Goal: Task Accomplishment & Management: Use online tool/utility

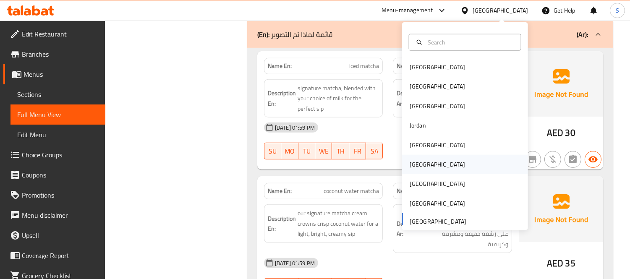
click at [419, 165] on div "[GEOGRAPHIC_DATA]" at bounding box center [437, 164] width 69 height 19
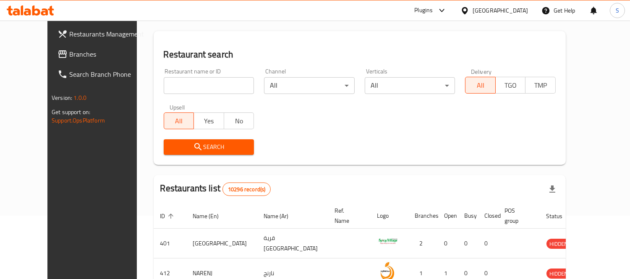
scroll to position [348, 0]
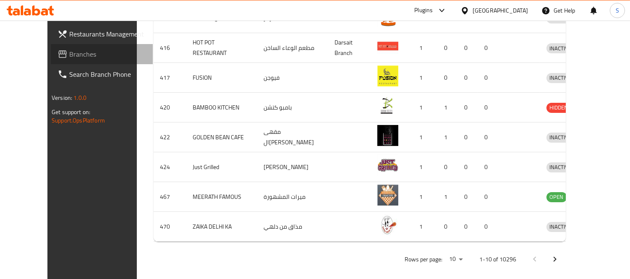
click at [69, 53] on span "Branches" at bounding box center [107, 54] width 77 height 10
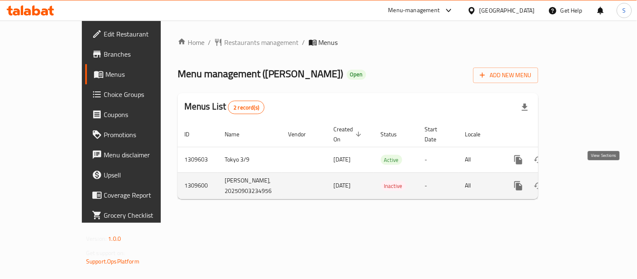
click at [584, 181] on icon "enhanced table" at bounding box center [579, 186] width 10 height 10
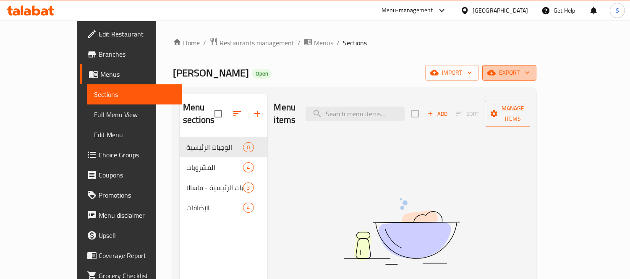
click at [530, 71] on span "export" at bounding box center [509, 73] width 41 height 10
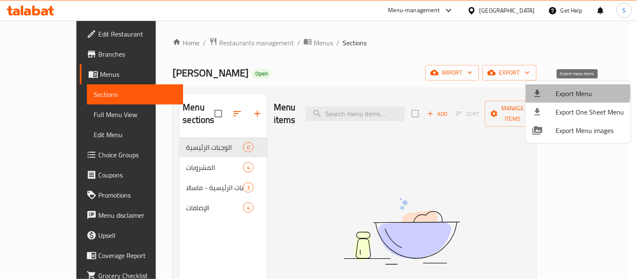
click at [563, 93] on span "Export Menu" at bounding box center [590, 94] width 68 height 10
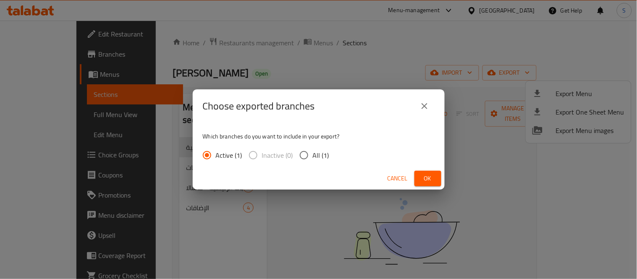
click at [307, 154] on input "All (1)" at bounding box center [304, 156] width 18 height 18
radio input "true"
click at [430, 177] on span "Ok" at bounding box center [427, 178] width 13 height 10
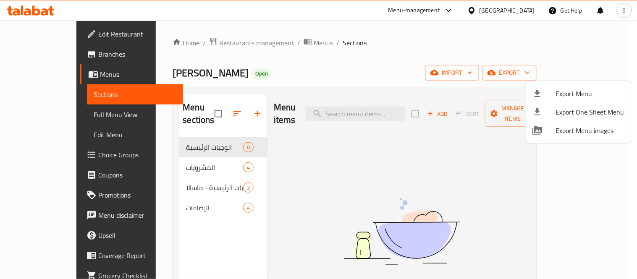
click at [43, 114] on div at bounding box center [318, 139] width 637 height 279
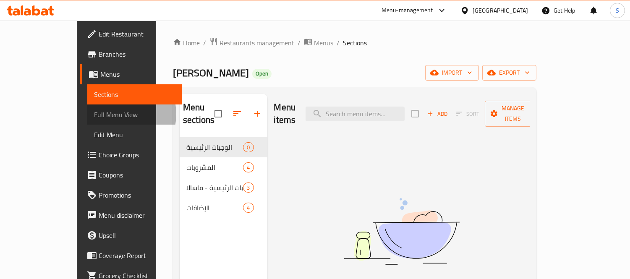
click at [94, 114] on span "Full Menu View" at bounding box center [134, 115] width 81 height 10
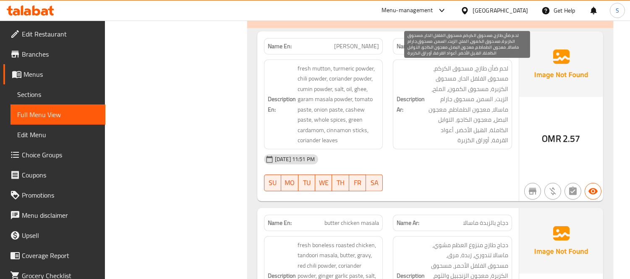
scroll to position [653, 0]
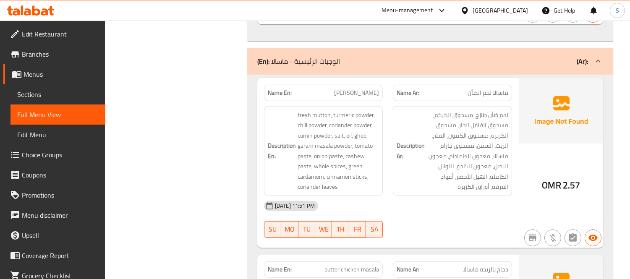
click at [350, 92] on span "[PERSON_NAME]" at bounding box center [356, 93] width 45 height 9
copy span "[PERSON_NAME]"
click at [275, 130] on h6 "Description En: fresh mutton, turmeric powder, chili powder, coriander powder, …" at bounding box center [324, 151] width 112 height 82
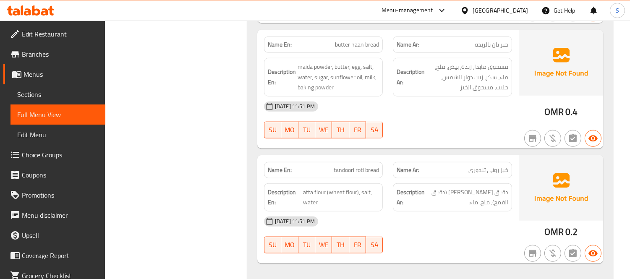
scroll to position [1589, 0]
